Goal: Task Accomplishment & Management: Manage account settings

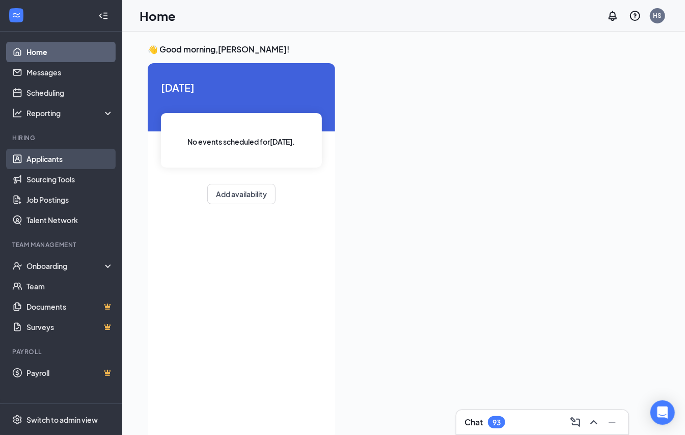
click at [58, 161] on link "Applicants" at bounding box center [69, 159] width 87 height 20
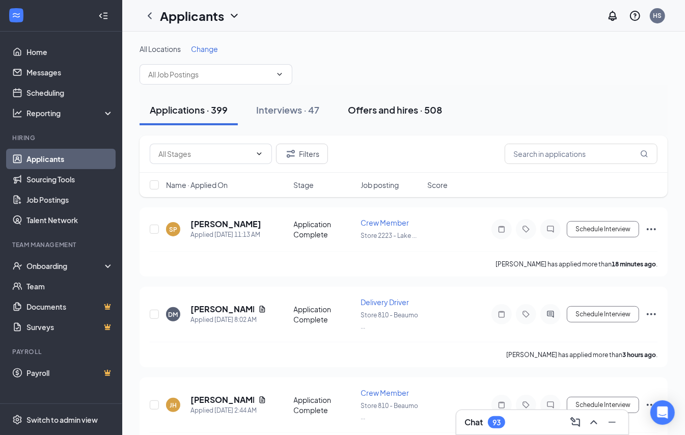
click at [401, 114] on div "Offers and hires · 508" at bounding box center [395, 109] width 94 height 13
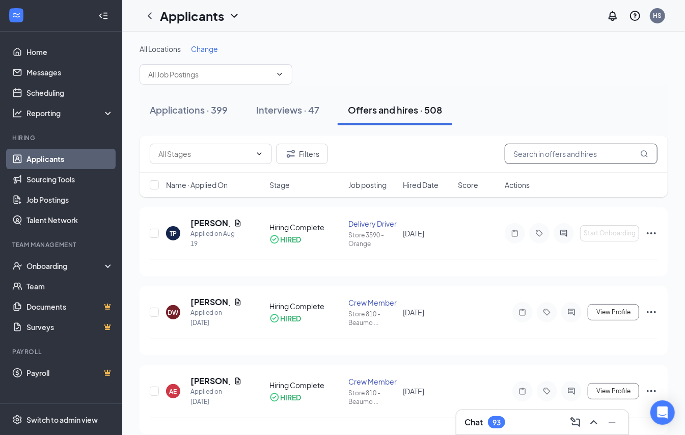
click at [561, 149] on input "text" at bounding box center [581, 154] width 153 height 20
type input "[PERSON_NAME]"
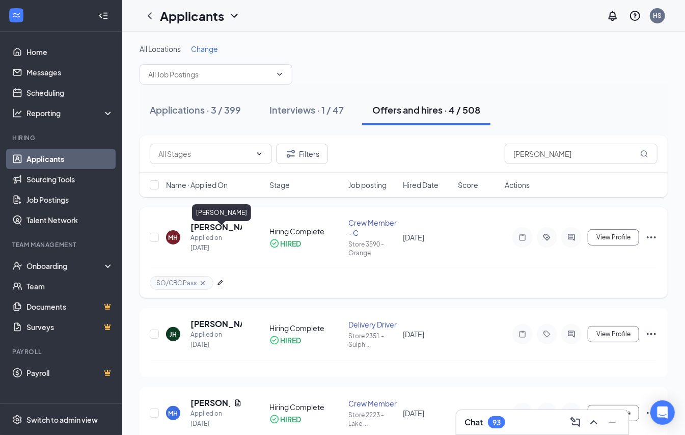
click at [213, 229] on h5 "[PERSON_NAME]" at bounding box center [215, 227] width 51 height 11
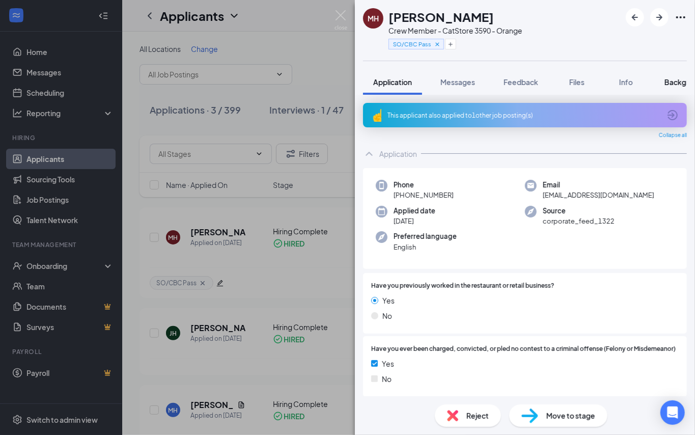
click at [668, 80] on span "Background" at bounding box center [686, 81] width 42 height 9
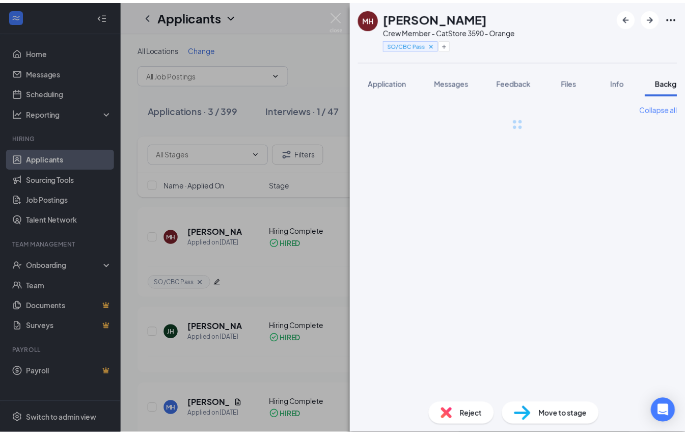
scroll to position [0, 31]
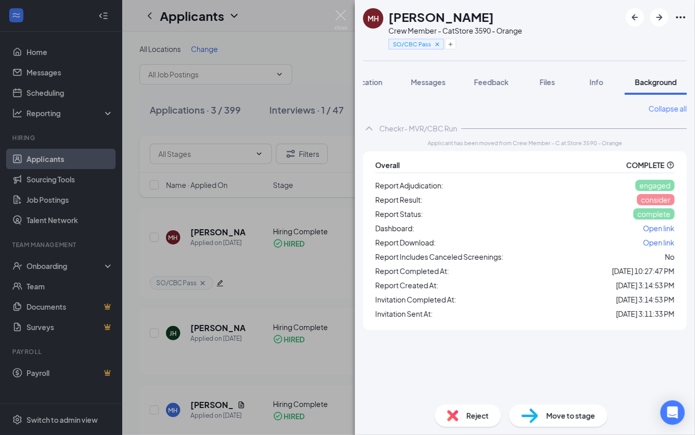
click at [654, 242] on span "Open link" at bounding box center [659, 242] width 32 height 9
click at [340, 16] on img at bounding box center [341, 20] width 13 height 20
